Goal: Navigation & Orientation: Find specific page/section

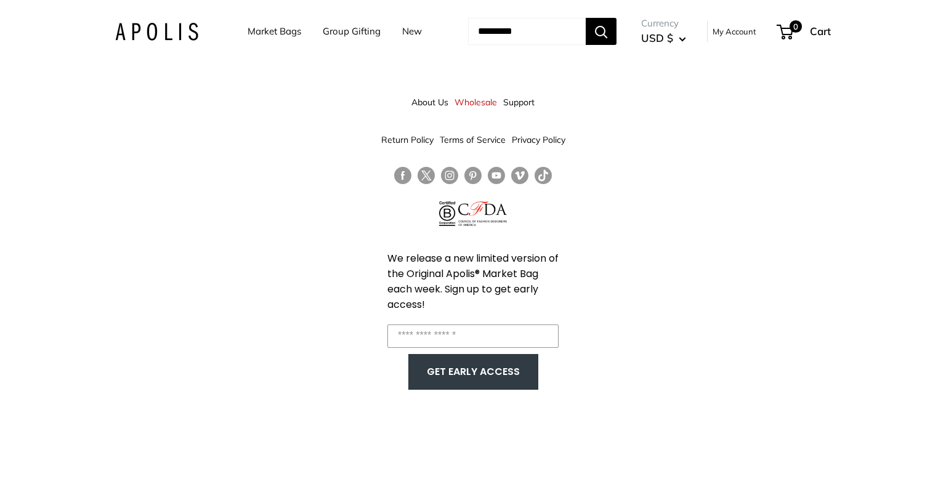
click at [128, 33] on img at bounding box center [156, 32] width 83 height 18
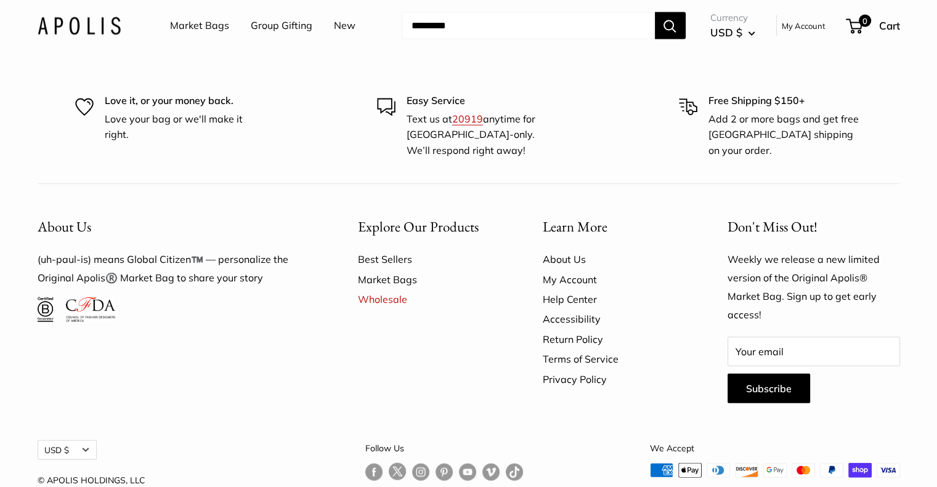
scroll to position [7448, 0]
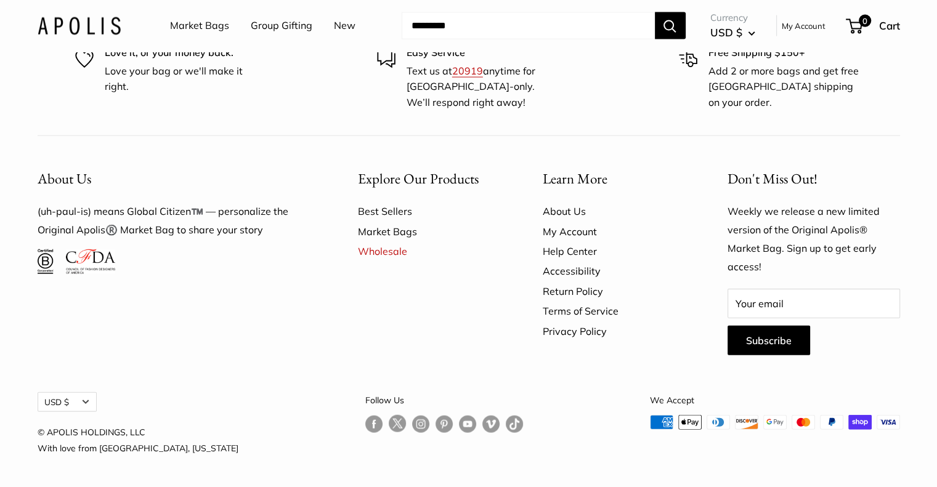
click at [101, 264] on img at bounding box center [90, 261] width 49 height 25
click at [558, 210] on link "About Us" at bounding box center [614, 211] width 142 height 20
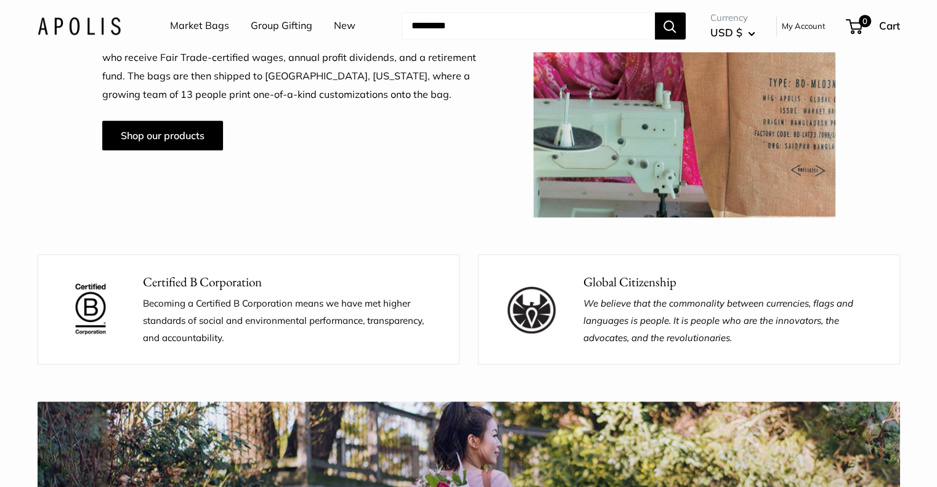
scroll to position [1109, 0]
